Goal: Transaction & Acquisition: Download file/media

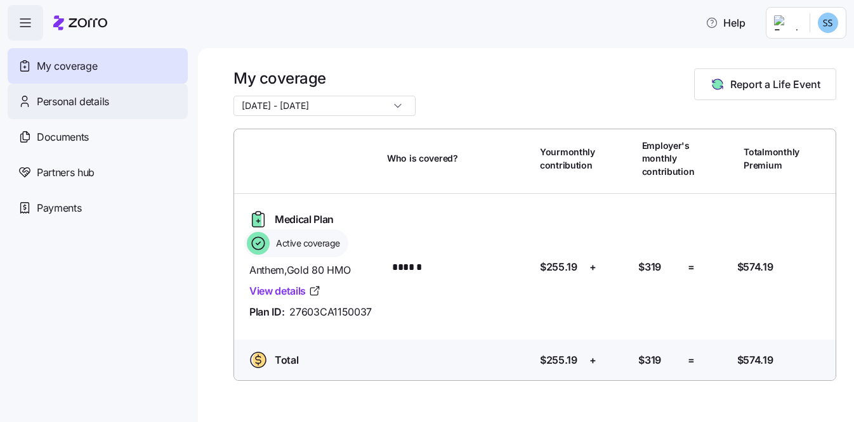
click at [77, 105] on span "Personal details" at bounding box center [73, 102] width 72 height 16
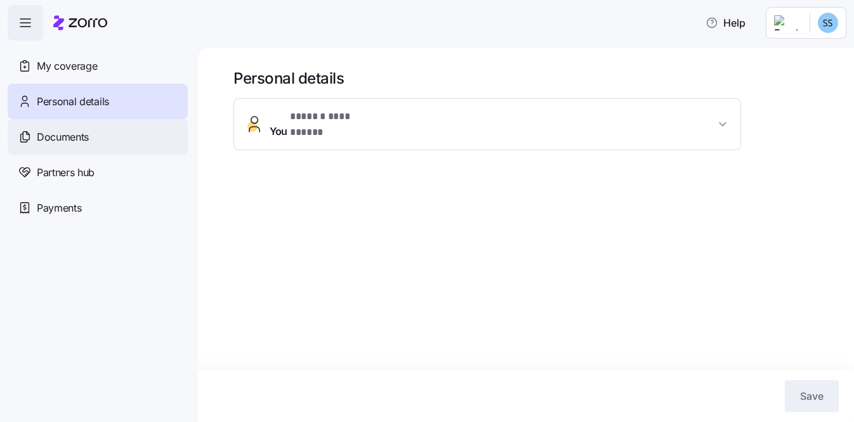
click at [65, 131] on span "Documents" at bounding box center [63, 137] width 52 height 16
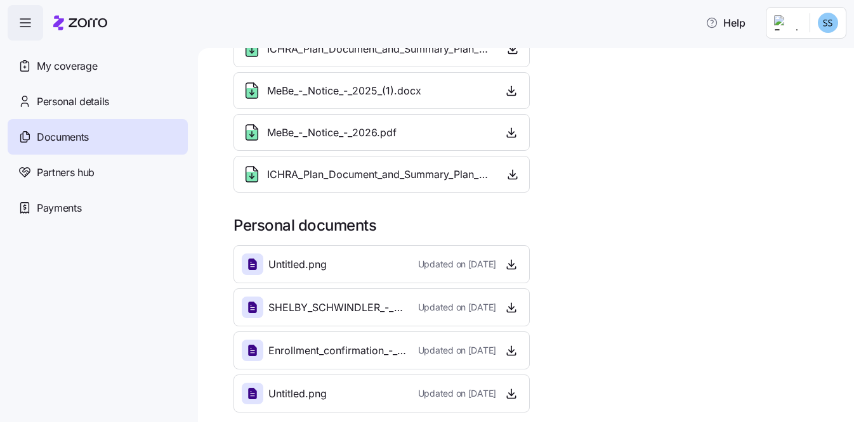
scroll to position [115, 0]
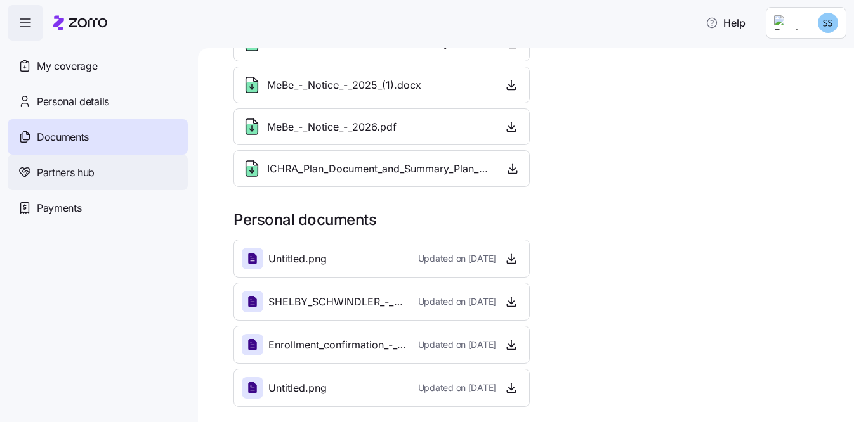
click at [29, 169] on icon at bounding box center [25, 172] width 14 height 15
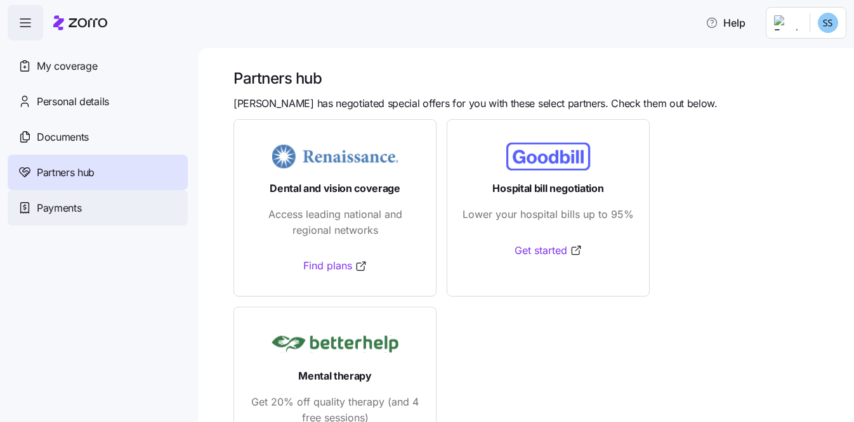
click at [78, 202] on span "Payments" at bounding box center [59, 208] width 44 height 16
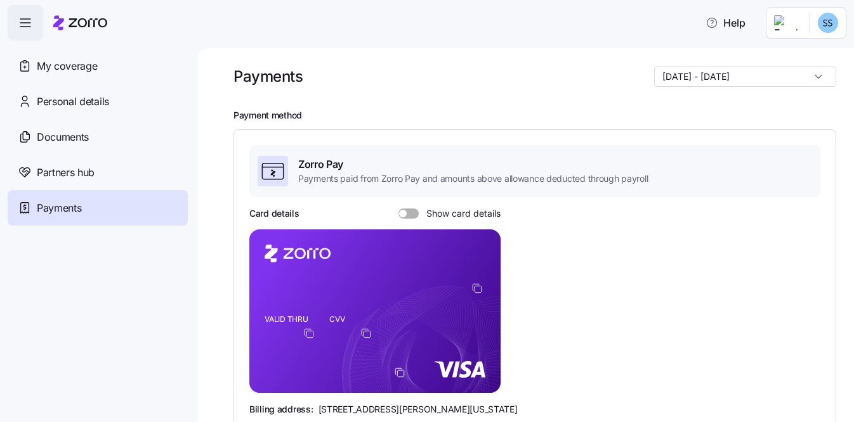
scroll to position [3, 0]
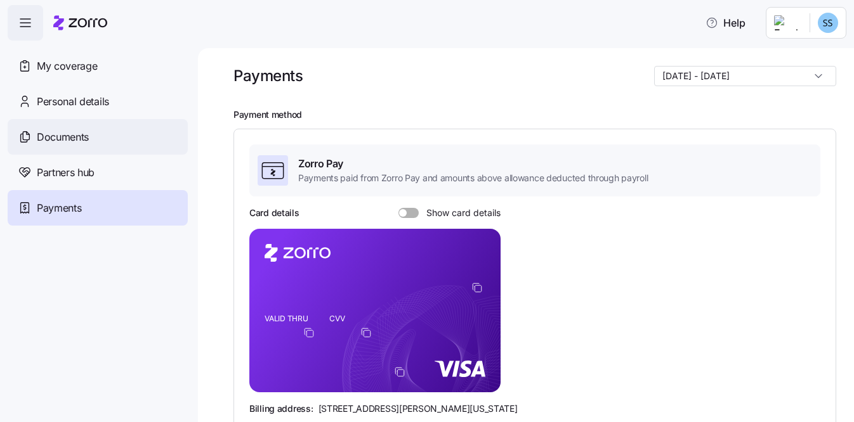
click at [79, 134] on span "Documents" at bounding box center [63, 137] width 52 height 16
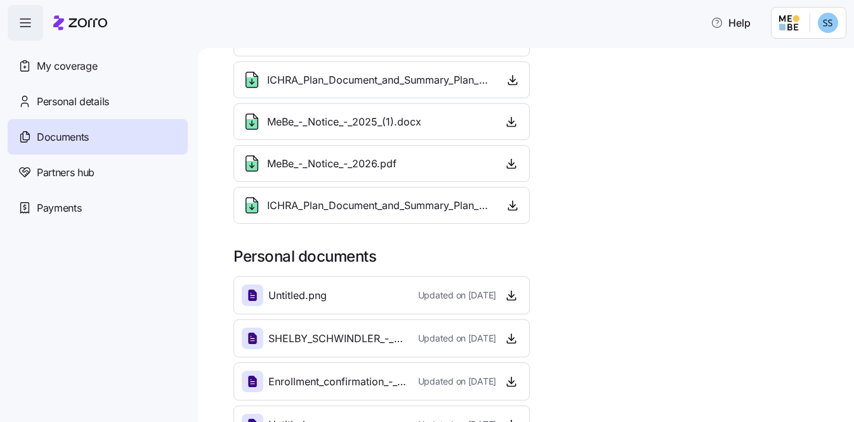
scroll to position [115, 0]
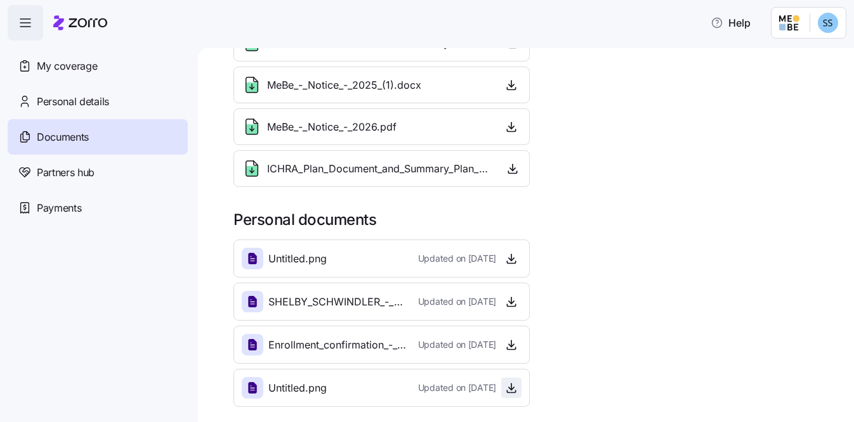
click at [505, 393] on icon "button" at bounding box center [511, 388] width 13 height 13
click at [502, 347] on span "button" at bounding box center [511, 345] width 19 height 19
click at [507, 299] on icon "button" at bounding box center [511, 302] width 13 height 13
click at [508, 296] on icon "button" at bounding box center [511, 302] width 13 height 13
click at [509, 348] on icon "button" at bounding box center [511, 345] width 13 height 13
